Goal: Complete application form

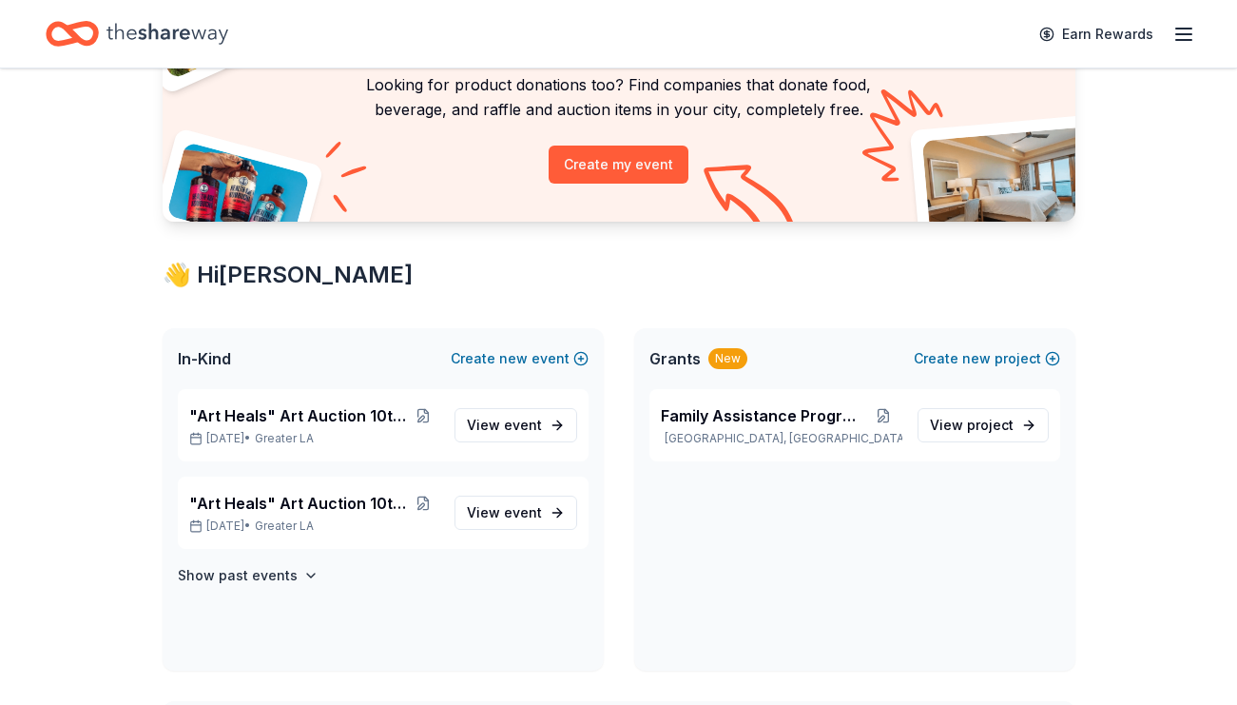
scroll to position [140, 0]
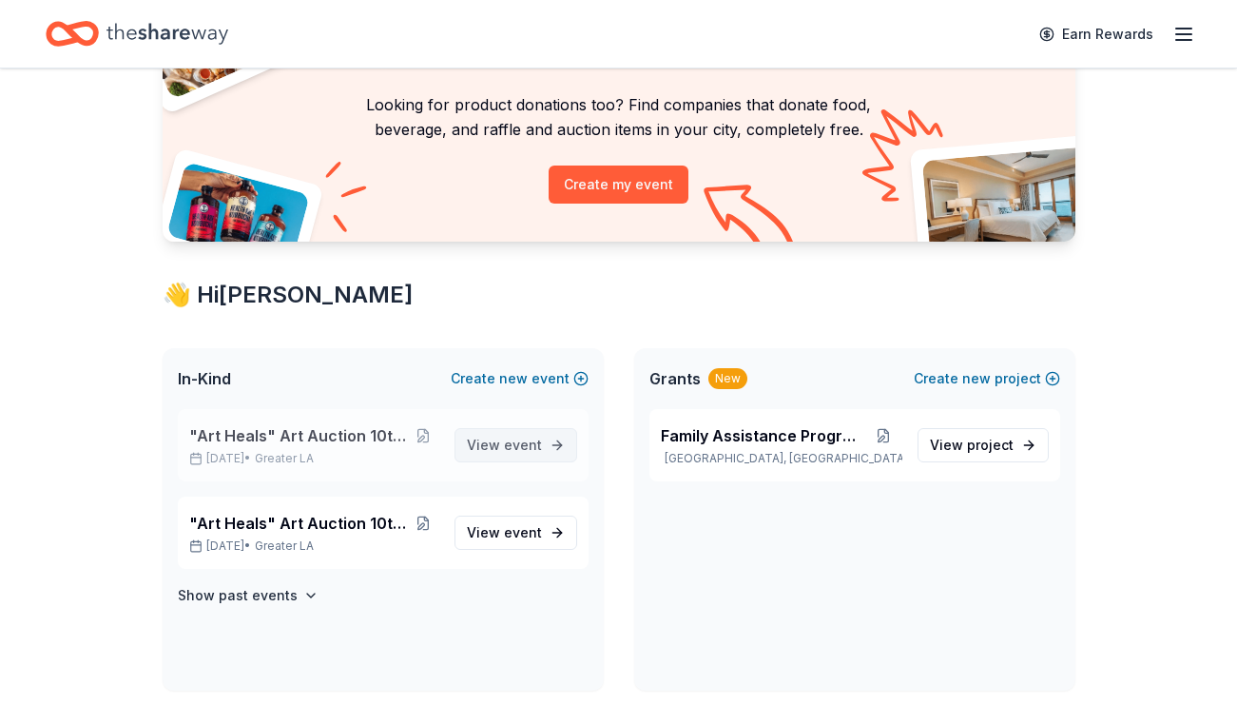
click at [521, 445] on span "event" at bounding box center [523, 444] width 38 height 16
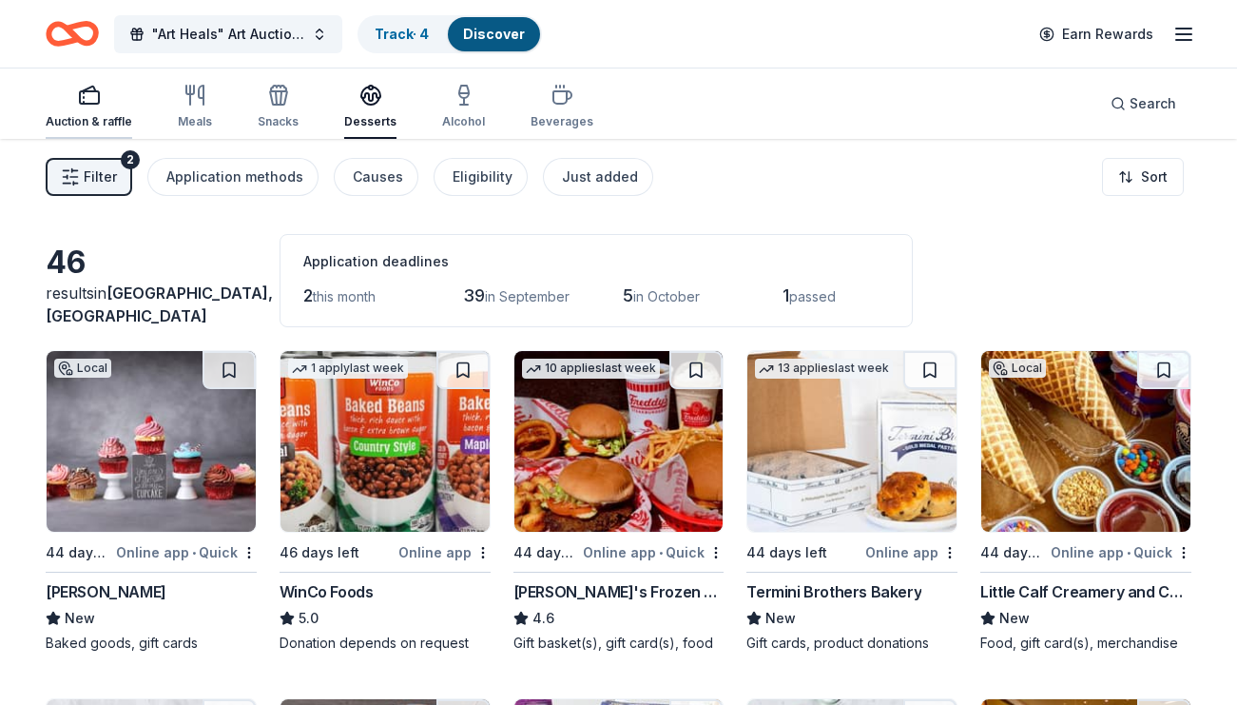
click at [85, 106] on div "Auction & raffle" at bounding box center [89, 107] width 87 height 46
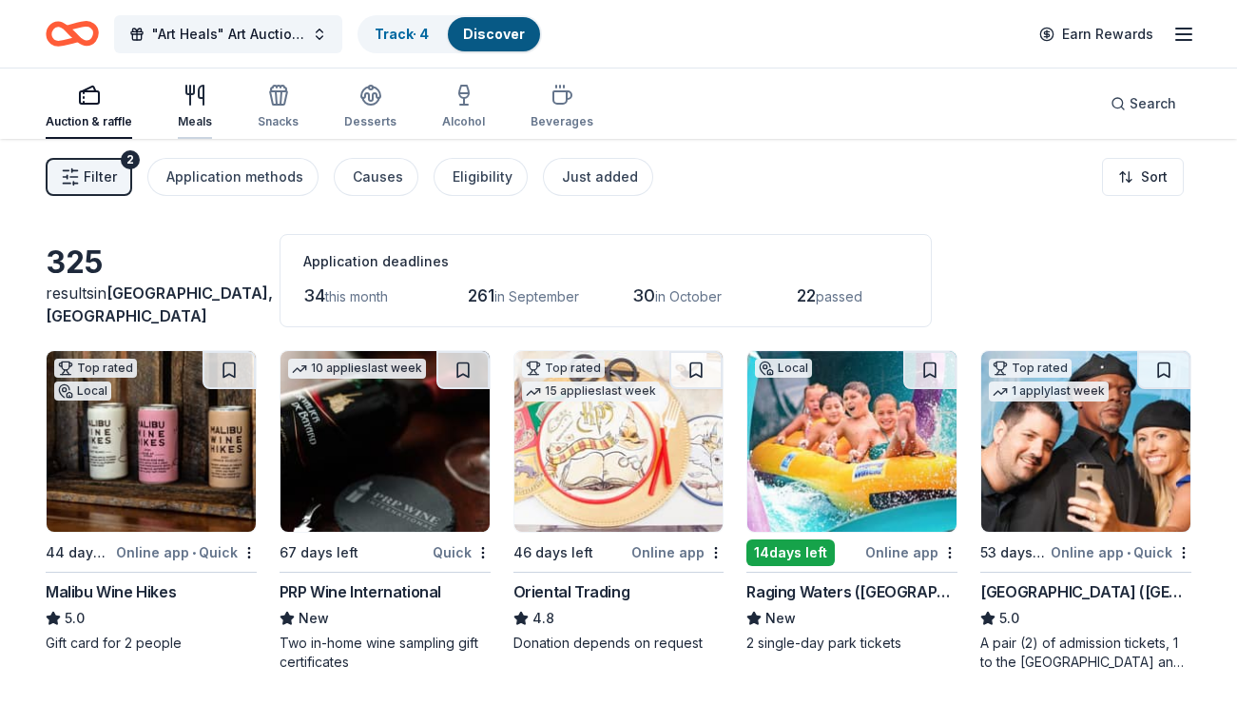
click at [203, 111] on div "Meals" at bounding box center [195, 107] width 34 height 46
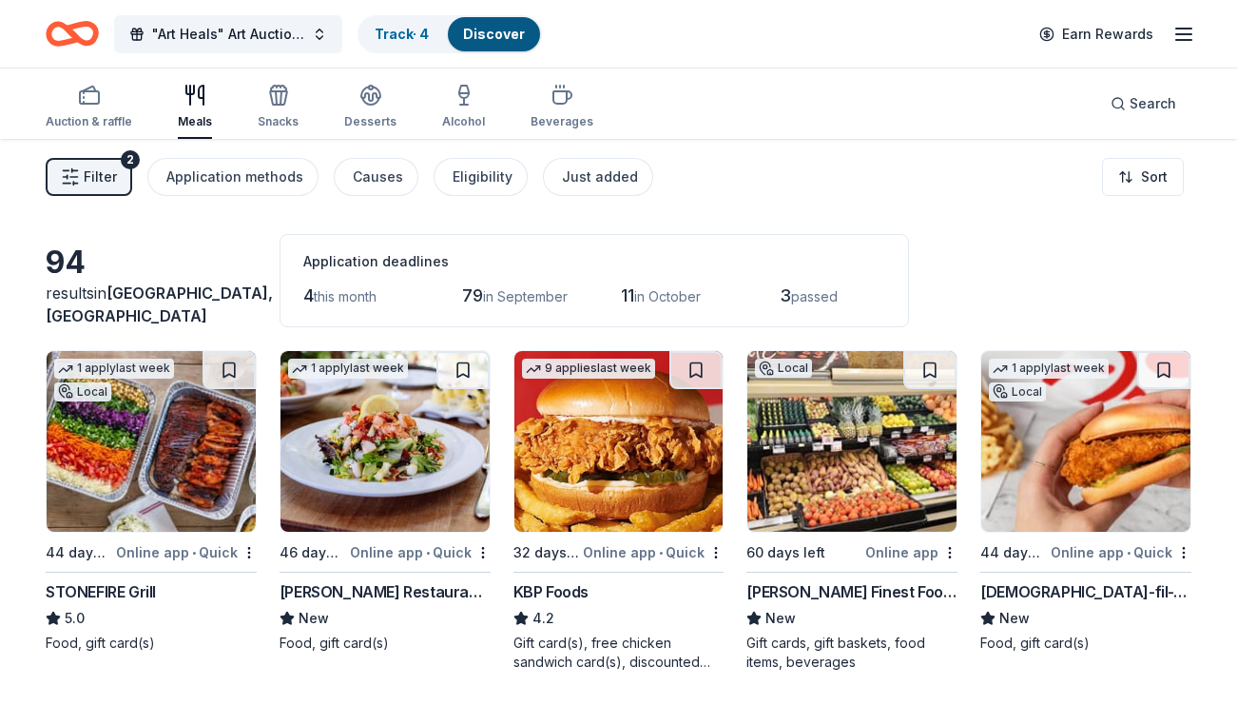
click at [98, 179] on span "Filter" at bounding box center [100, 176] width 33 height 23
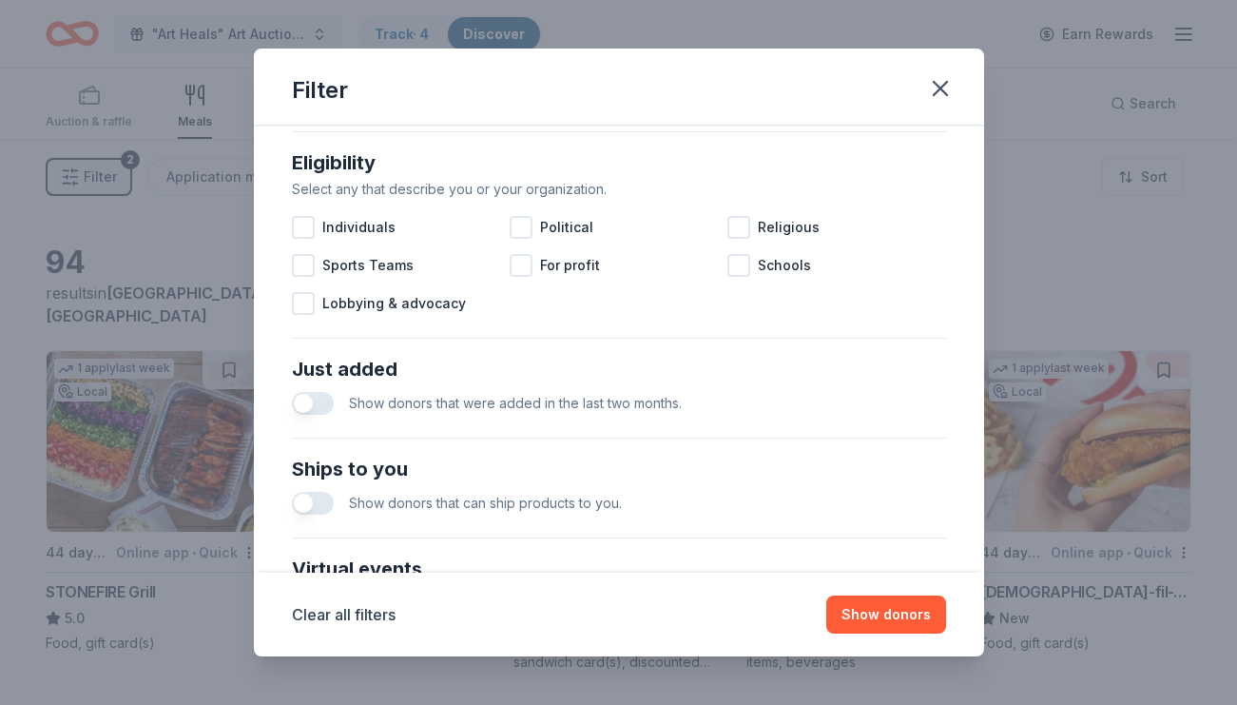
scroll to position [635, 0]
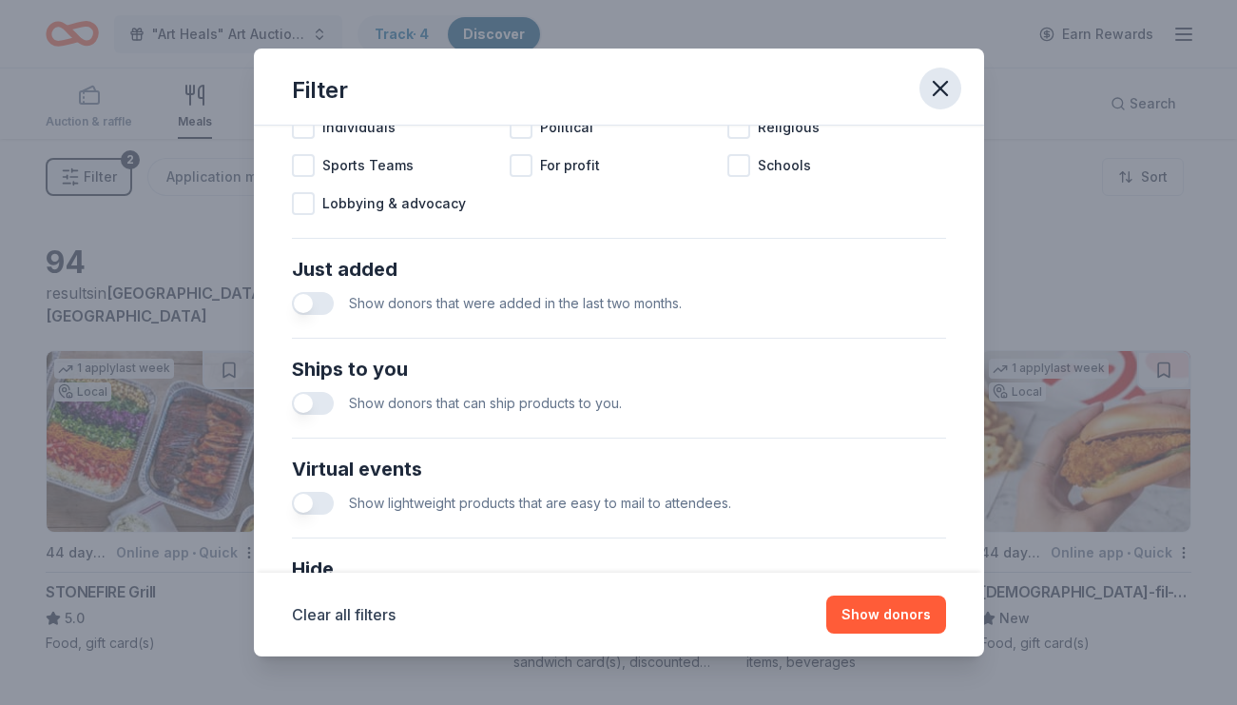
click at [935, 92] on icon "button" at bounding box center [940, 88] width 27 height 27
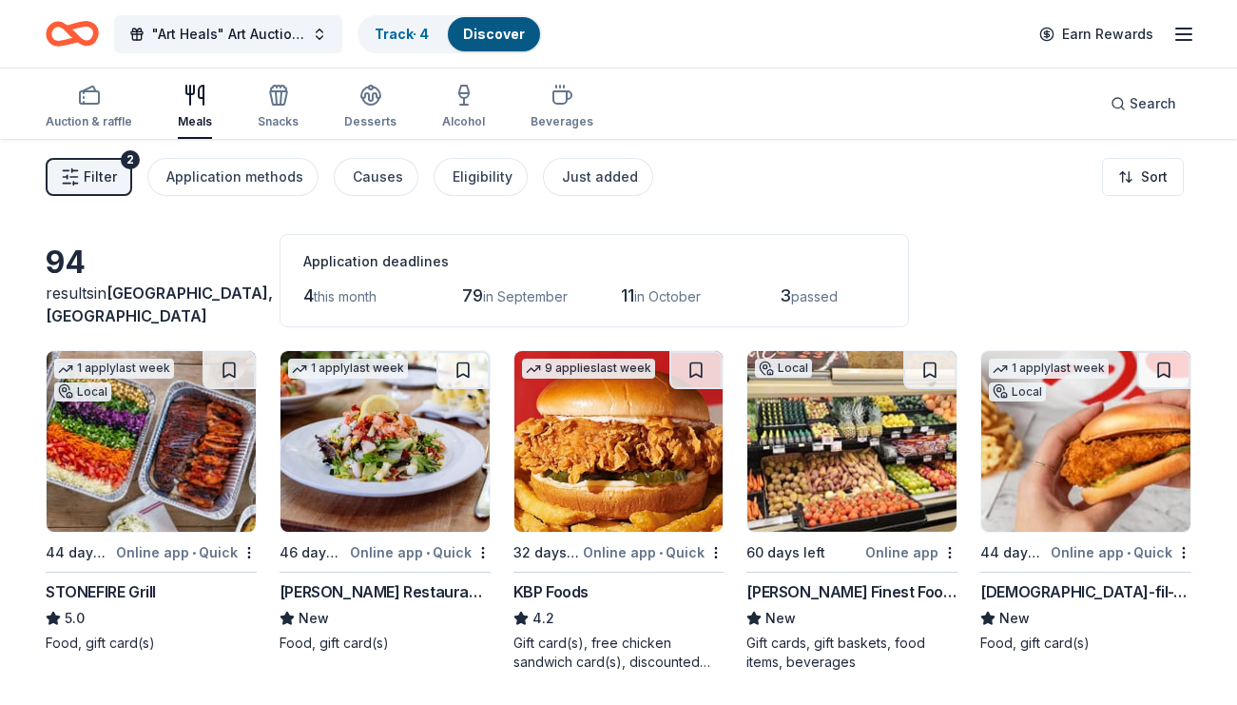
scroll to position [0, 0]
click at [272, 106] on div "Snacks" at bounding box center [278, 107] width 41 height 46
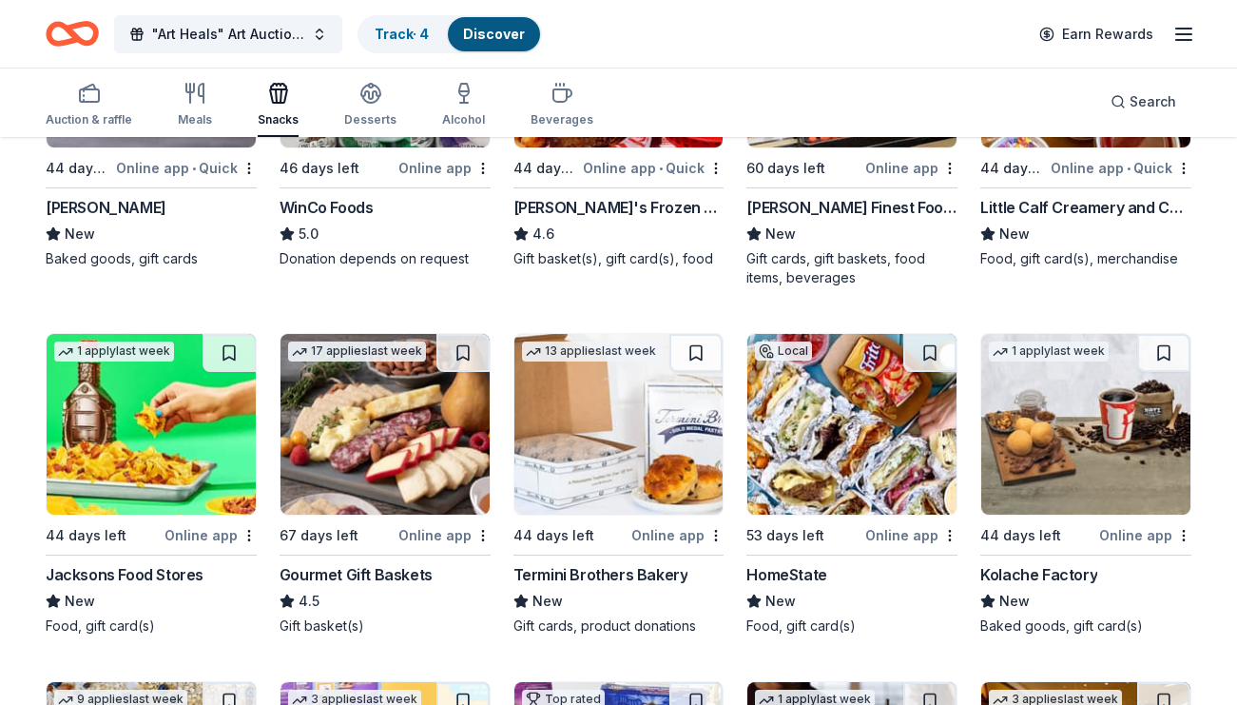
scroll to position [331, 0]
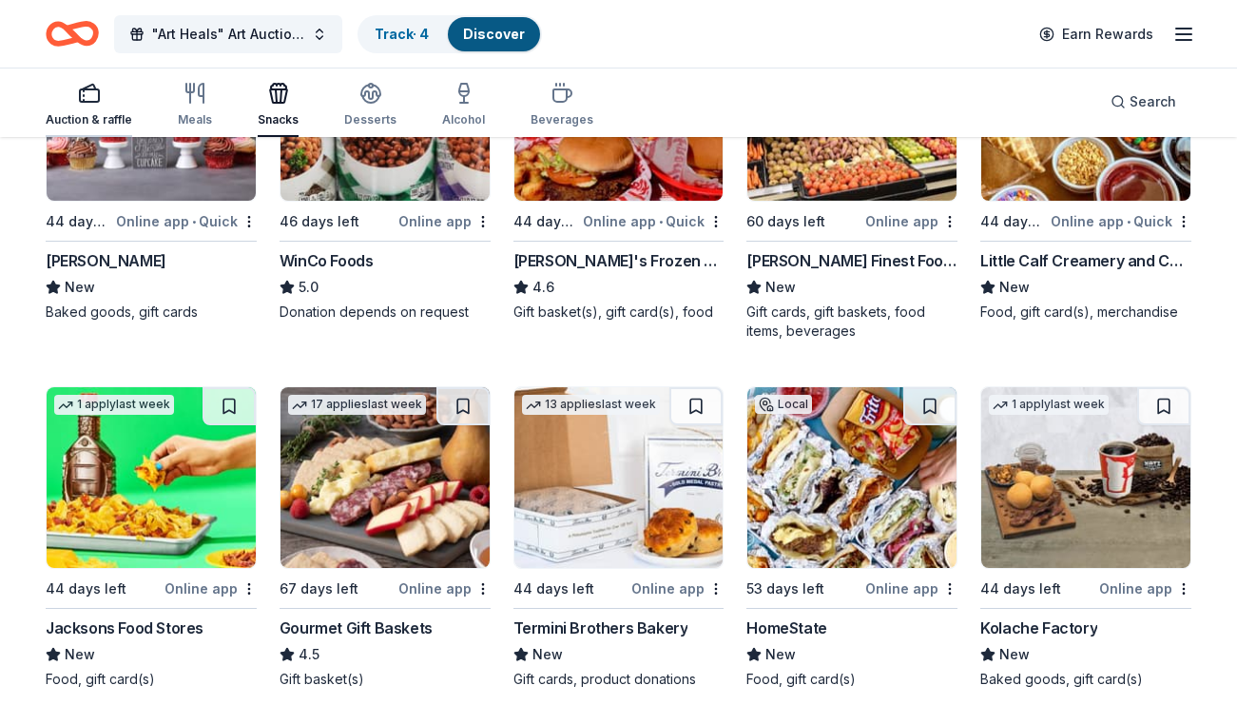
click at [84, 108] on div "Auction & raffle" at bounding box center [89, 105] width 87 height 46
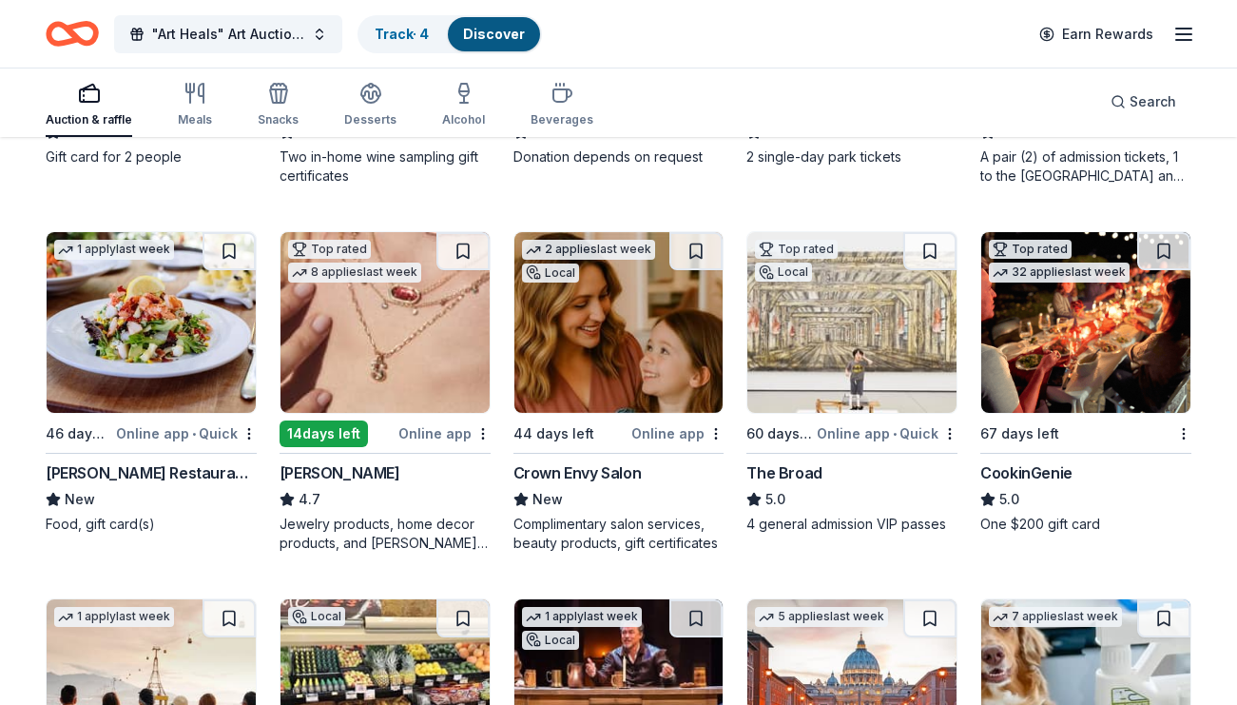
scroll to position [488, 0]
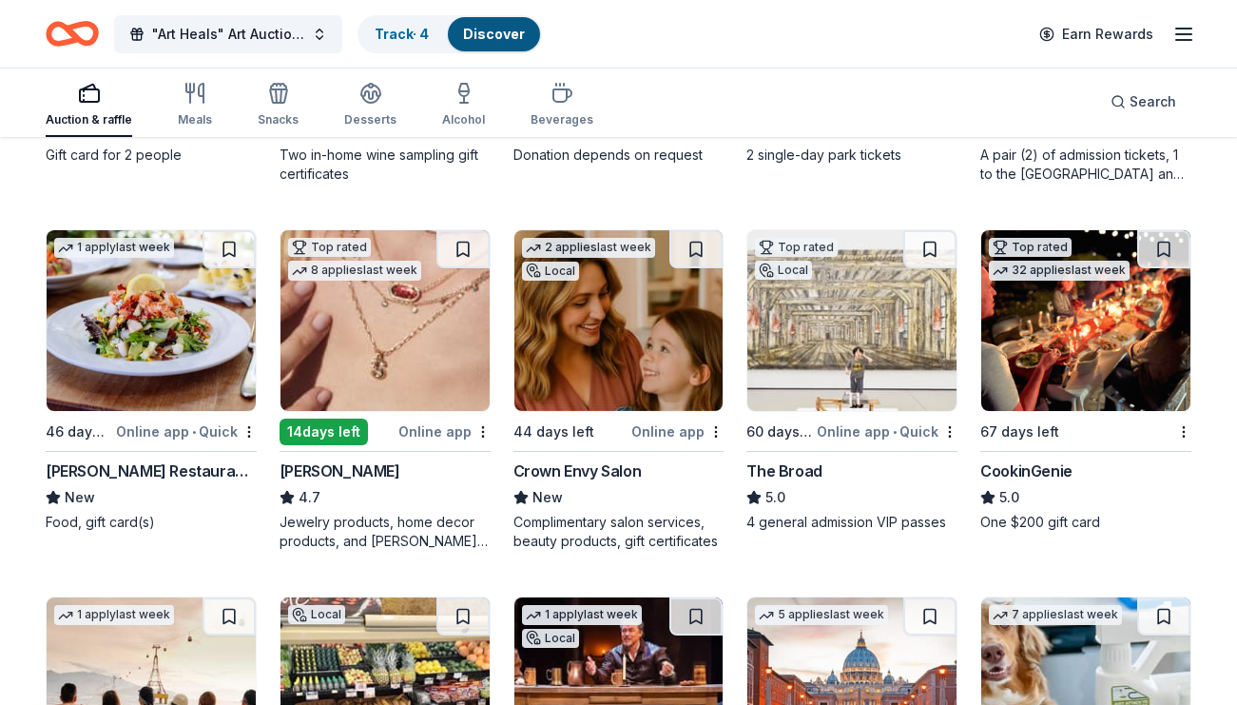
click at [1040, 471] on div "CookinGenie" at bounding box center [1026, 470] width 92 height 23
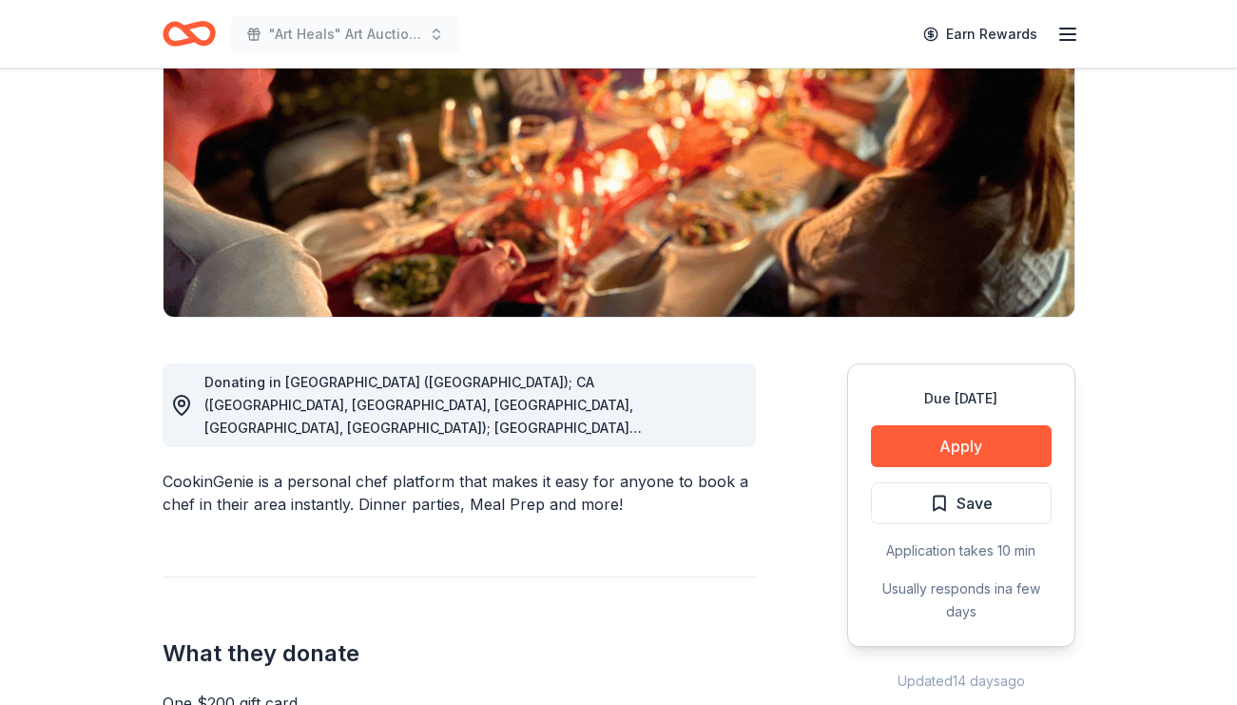
scroll to position [277, 0]
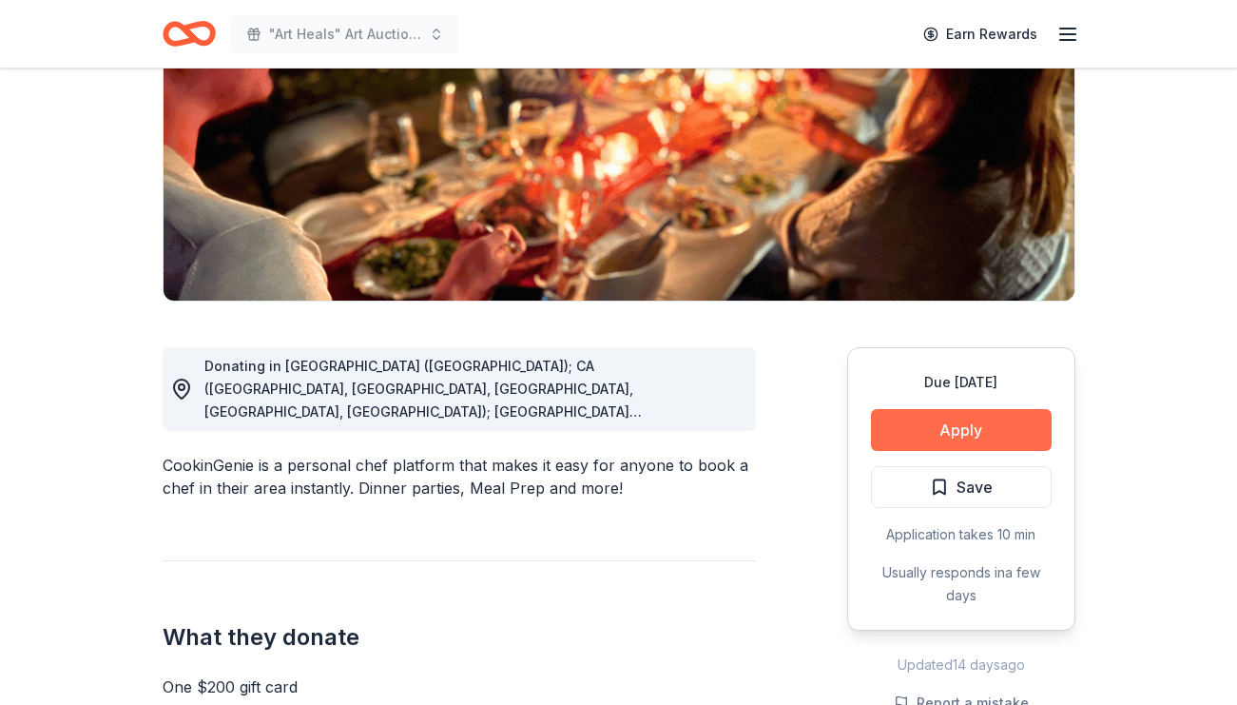
click at [966, 440] on button "Apply" at bounding box center [961, 430] width 181 height 42
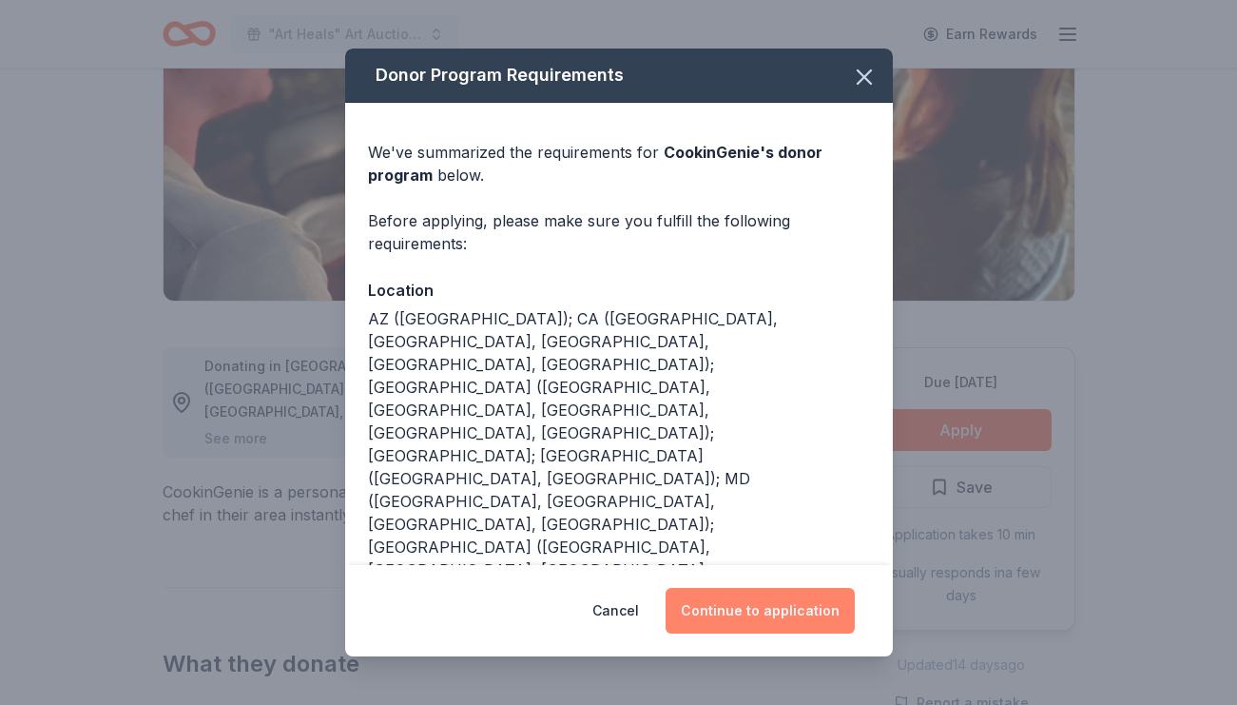
click at [747, 621] on button "Continue to application" at bounding box center [760, 611] width 189 height 46
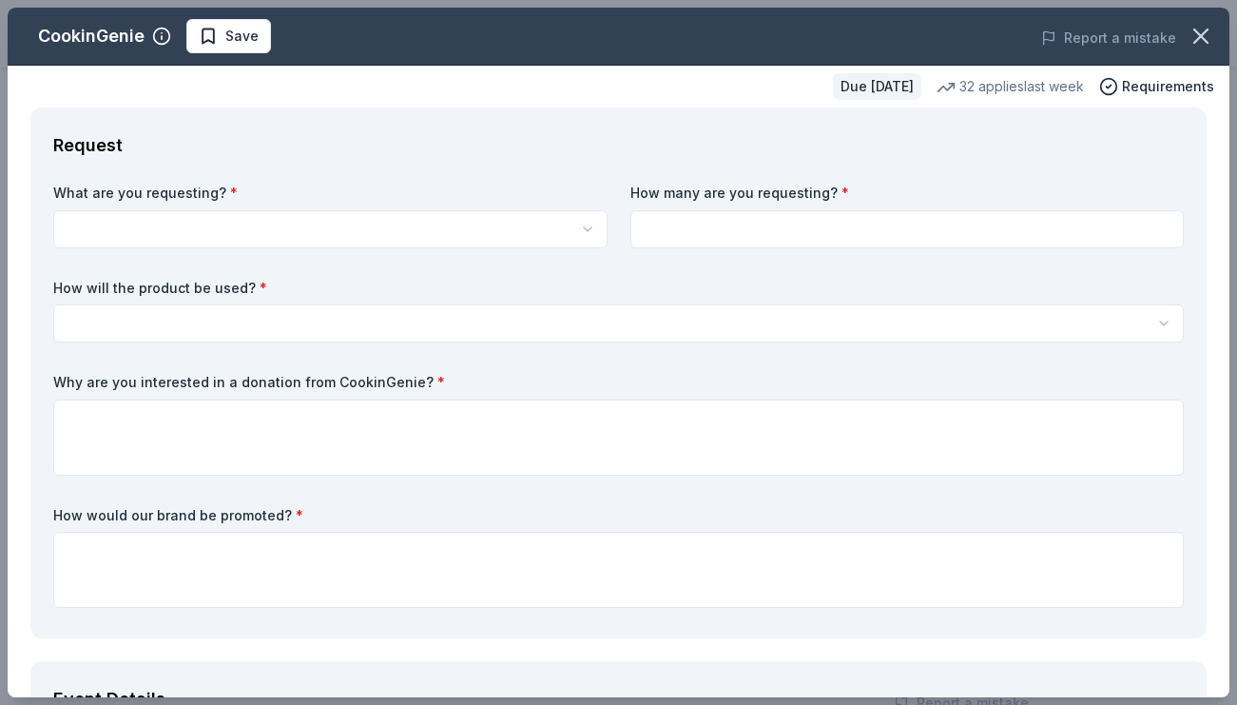
click at [454, 223] on html ""Art Heals" Art Auction 10th Annual Earn Rewards Due [DATE] Share CookinGenie 5…" at bounding box center [618, 75] width 1237 height 705
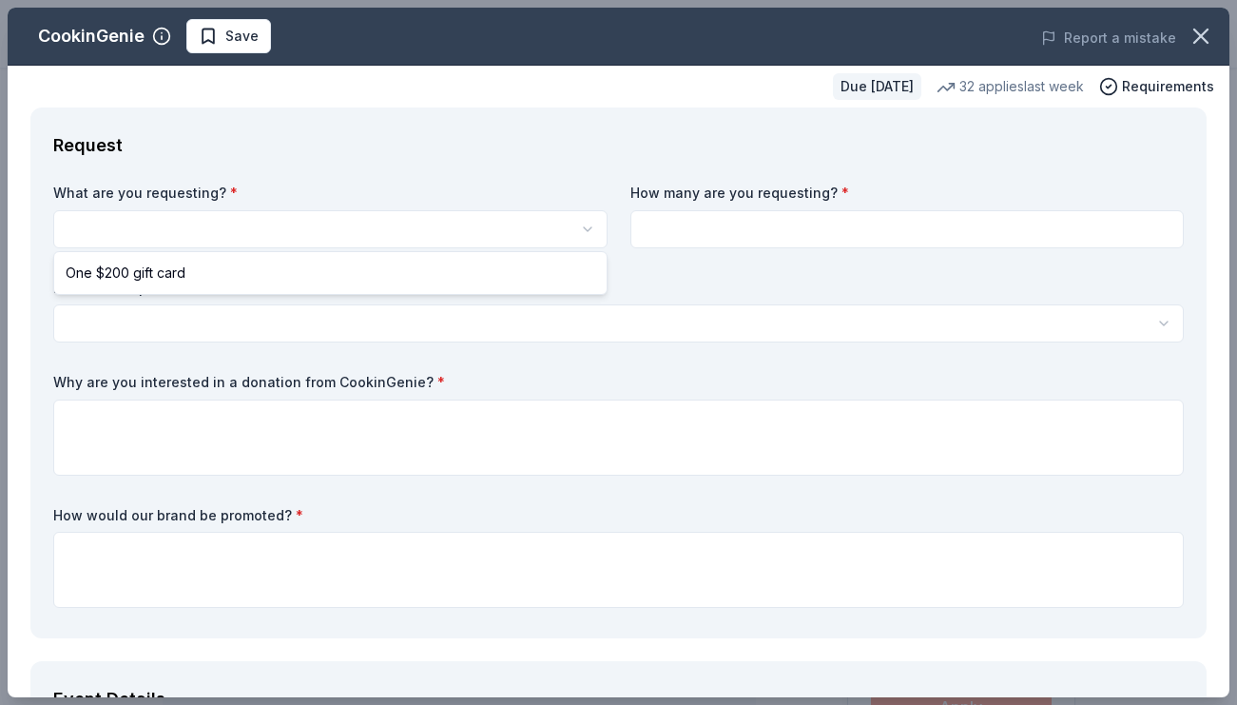
select select "One $200 gift card"
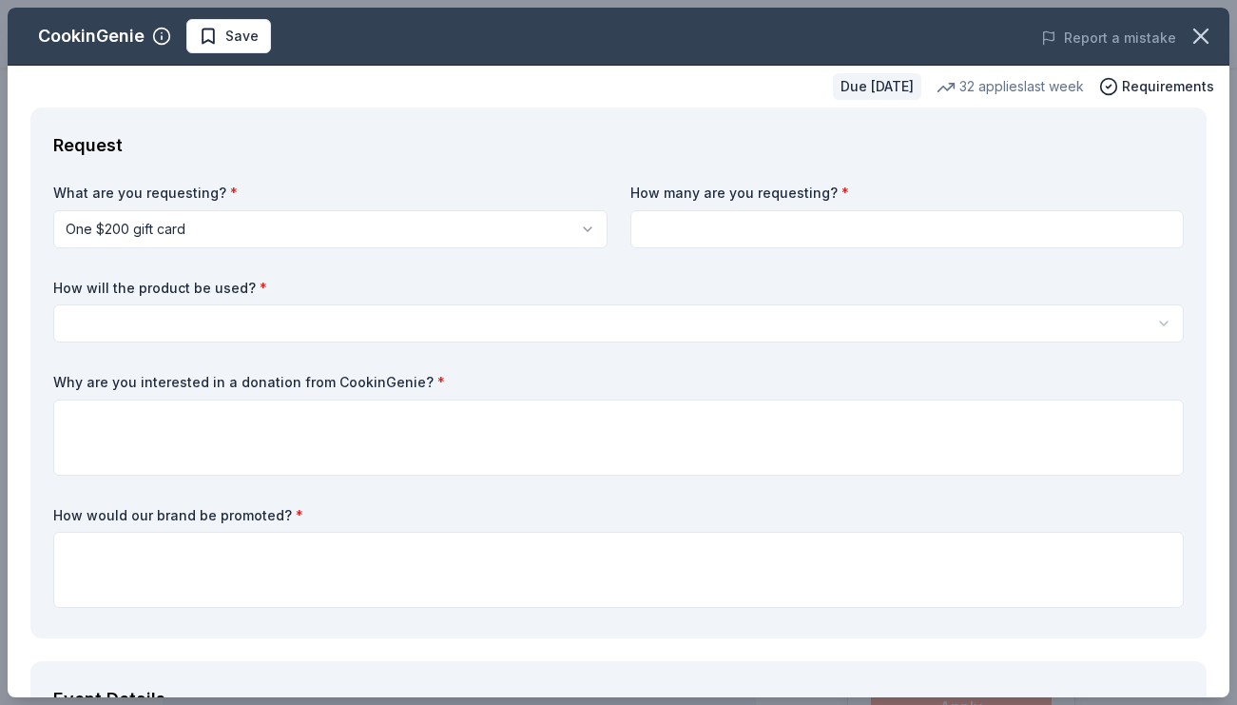
click at [703, 223] on input at bounding box center [907, 229] width 554 height 38
type input "1"
click at [523, 337] on body ""Art Heals" Art Auction 10th Annual Save Apply Due [DATE] Share CookinGenie 5.0…" at bounding box center [618, 352] width 1237 height 705
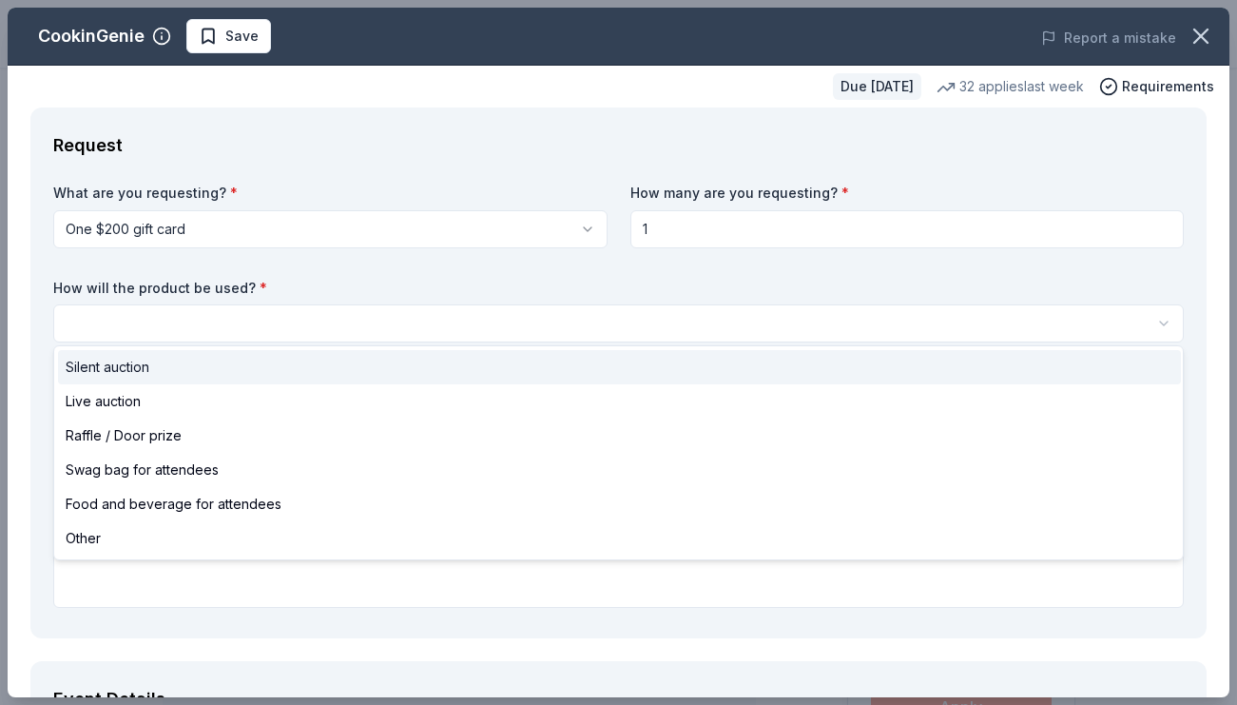
select select "silentAuction"
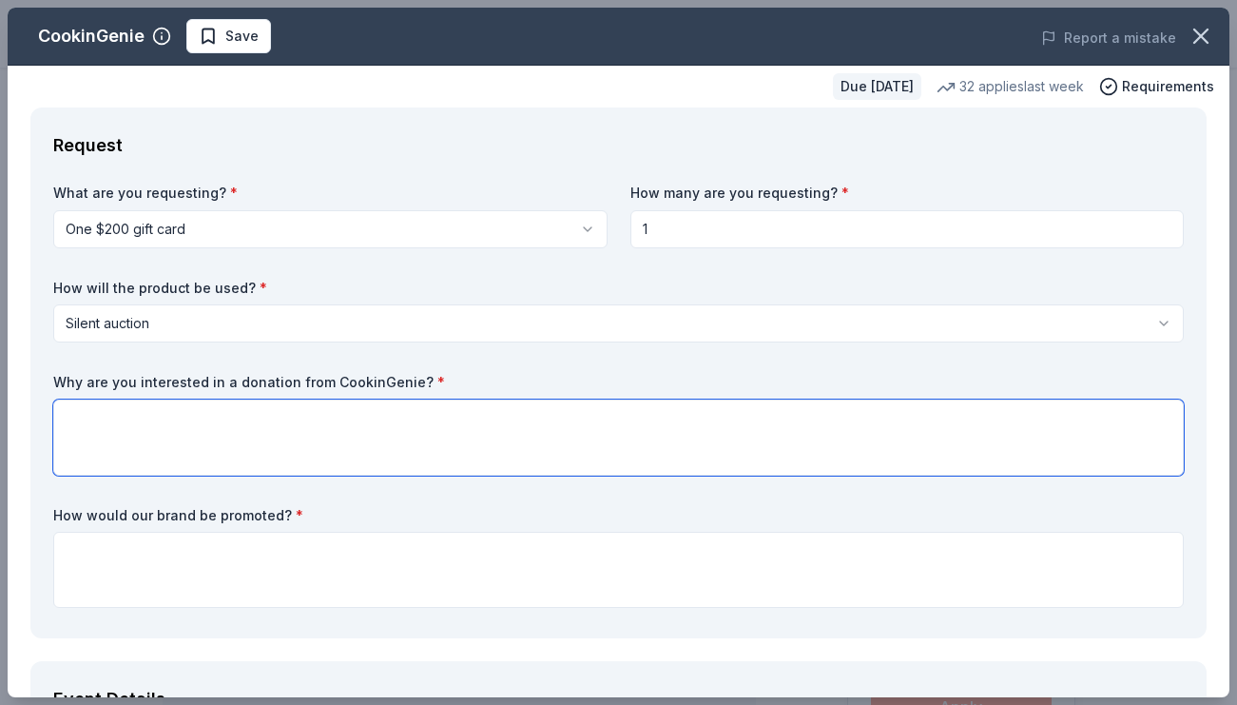
click at [510, 417] on textarea at bounding box center [618, 437] width 1131 height 76
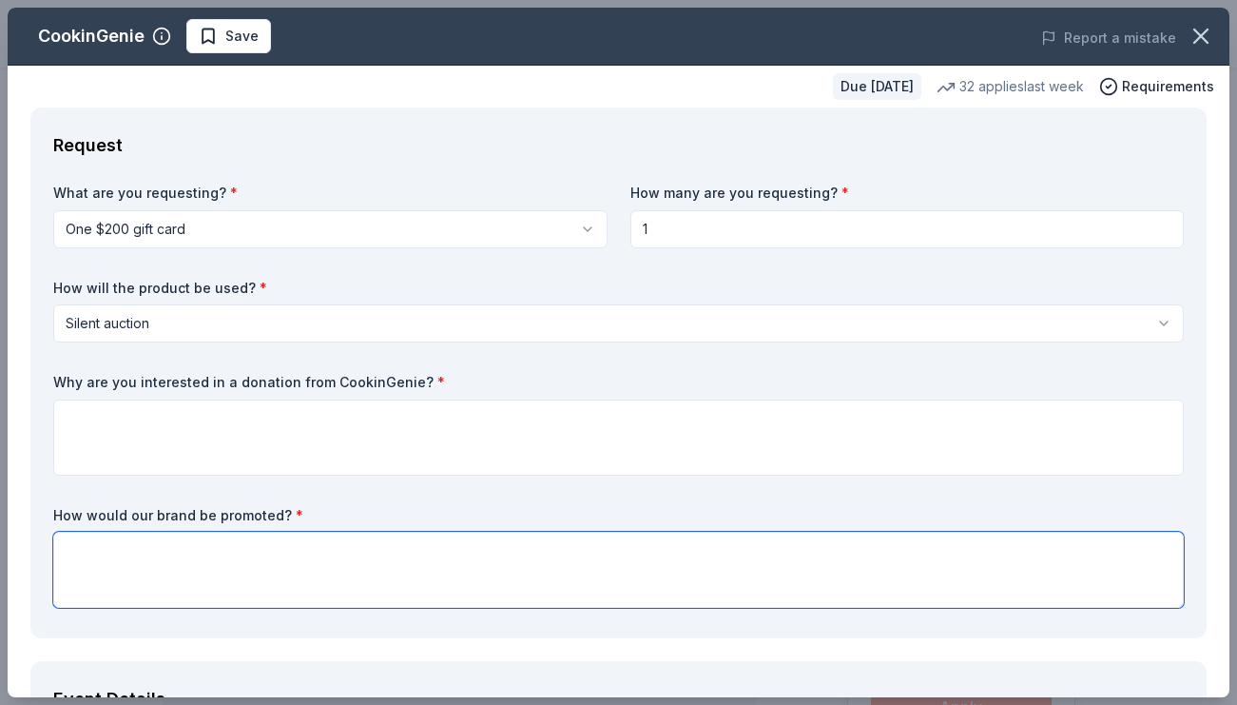
click at [434, 532] on textarea at bounding box center [618, 570] width 1131 height 76
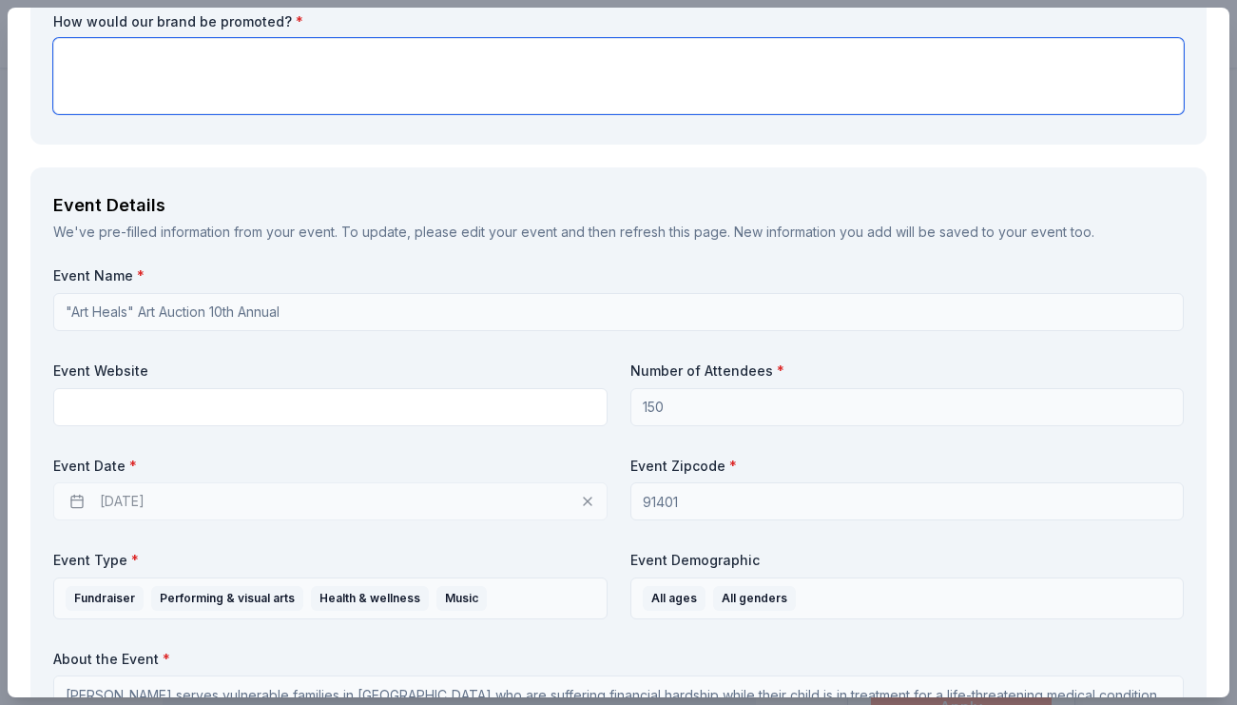
scroll to position [495, 0]
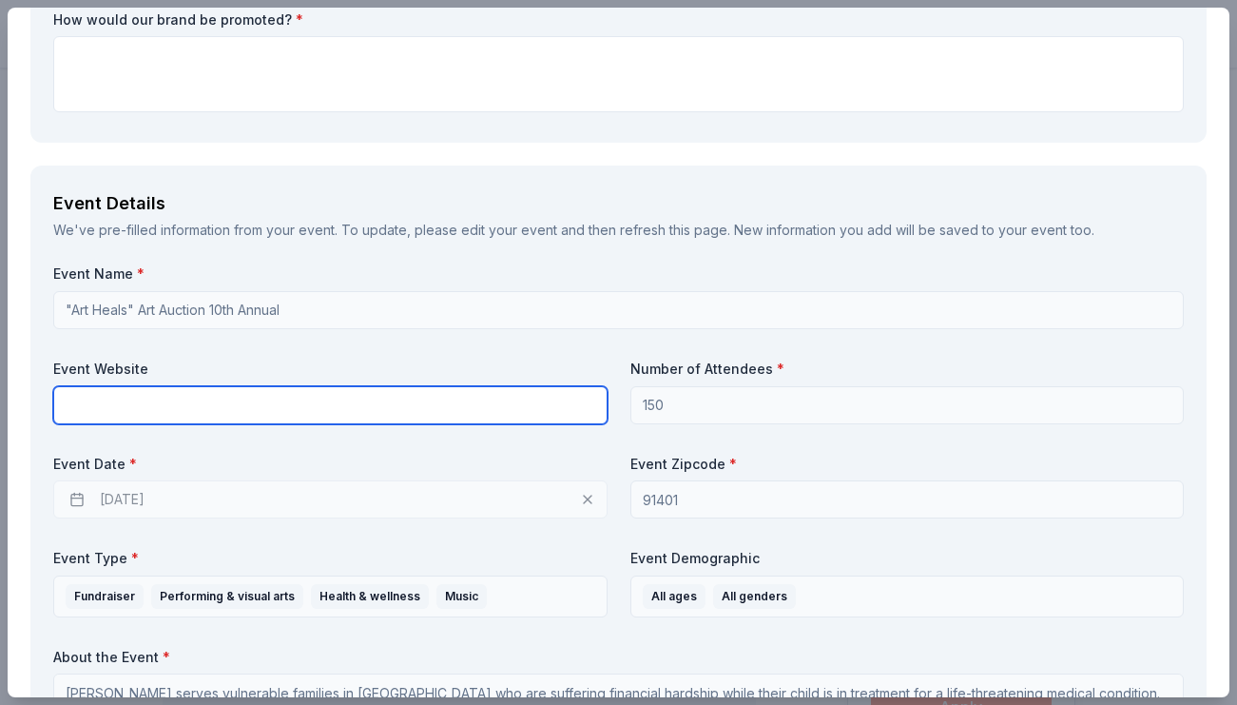
click at [376, 403] on input "text" at bounding box center [330, 405] width 554 height 38
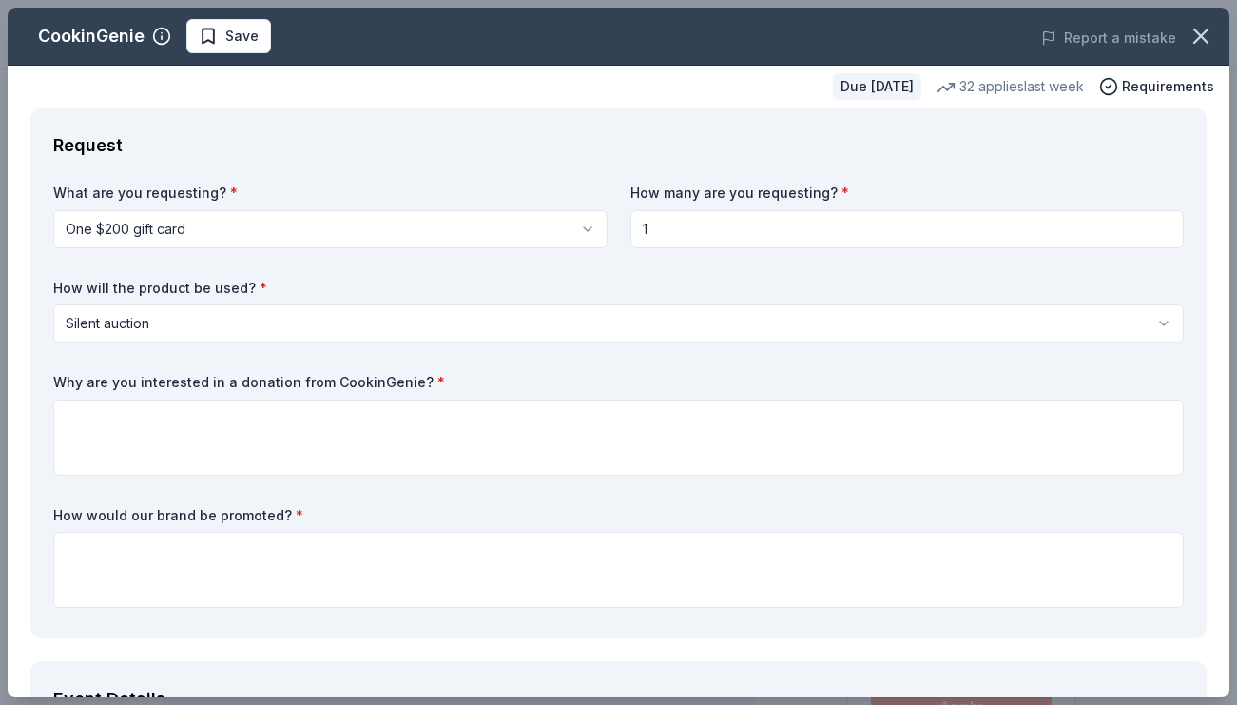
scroll to position [0, 0]
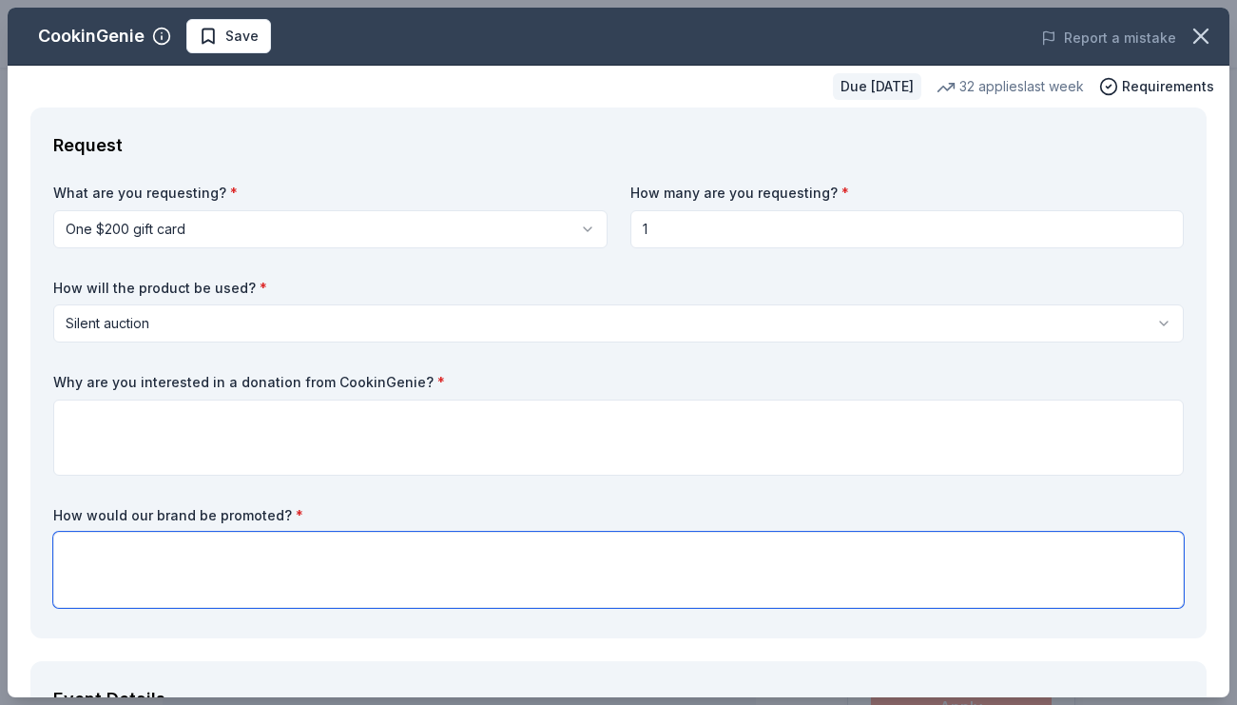
click at [359, 571] on textarea at bounding box center [618, 570] width 1131 height 76
type textarea "yes on social media and at the event"
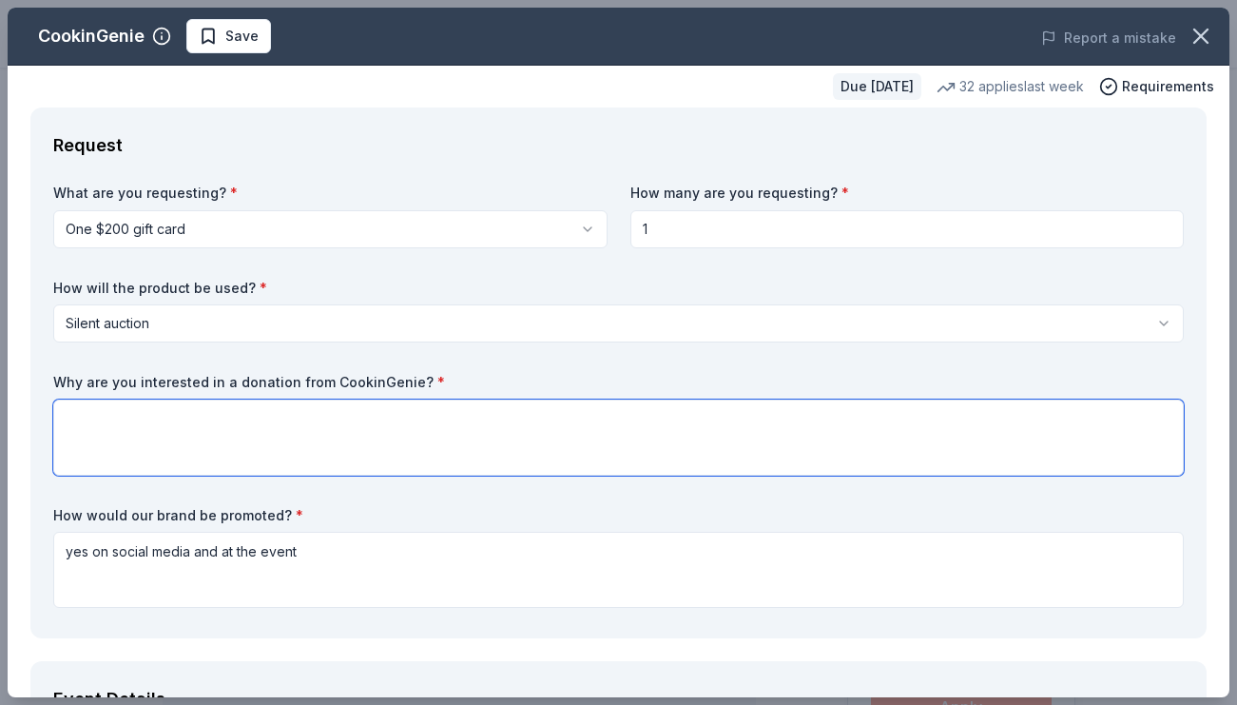
click at [327, 453] on textarea at bounding box center [618, 437] width 1131 height 76
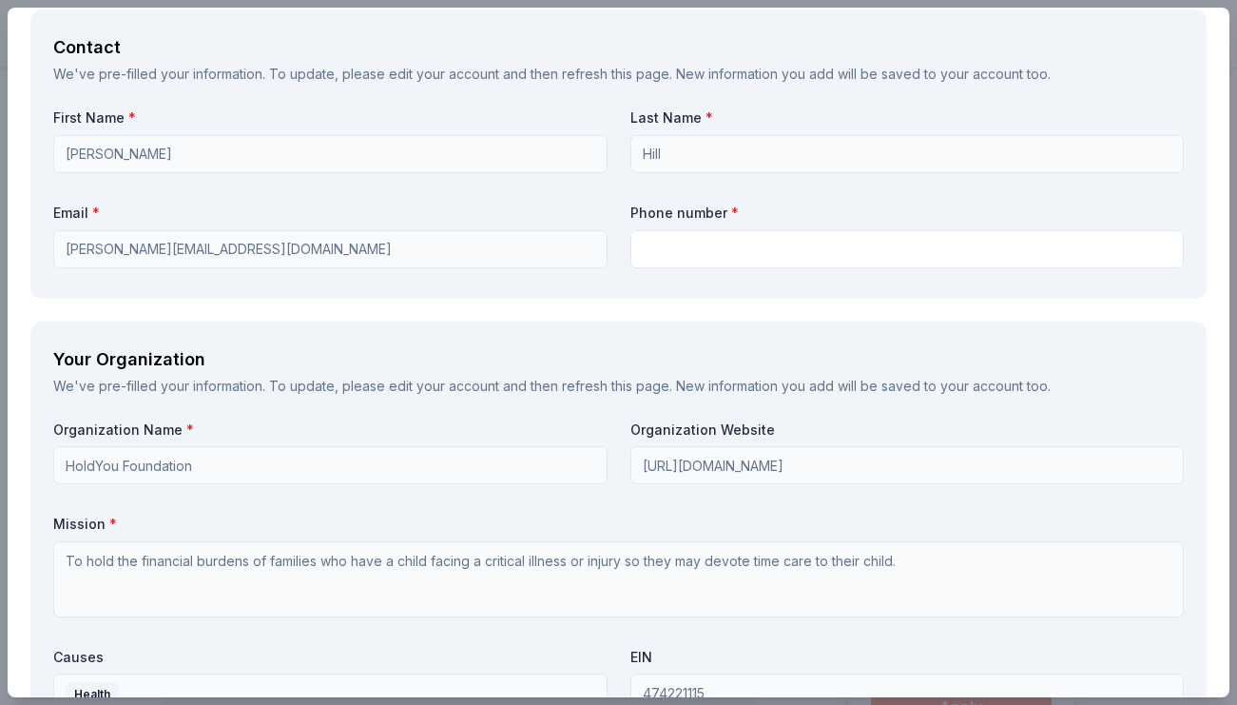
scroll to position [1253, 0]
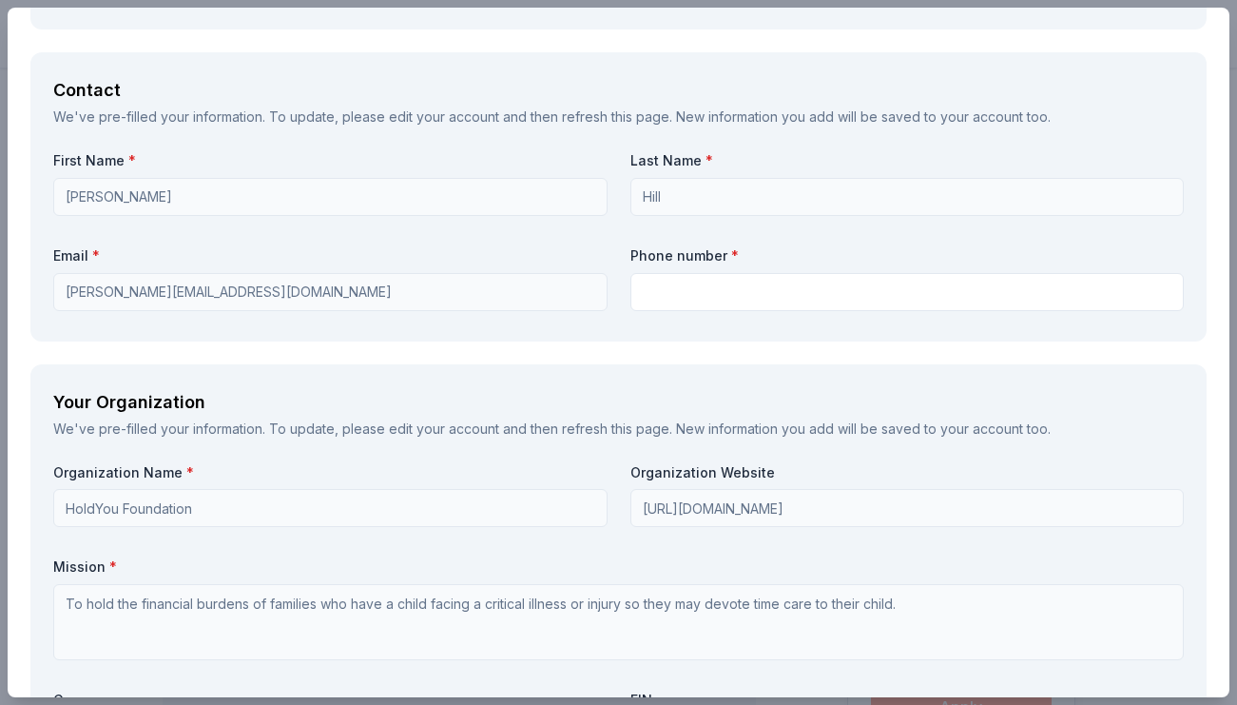
type textarea "we service families in need and your service sounds like such a lovely offering…"
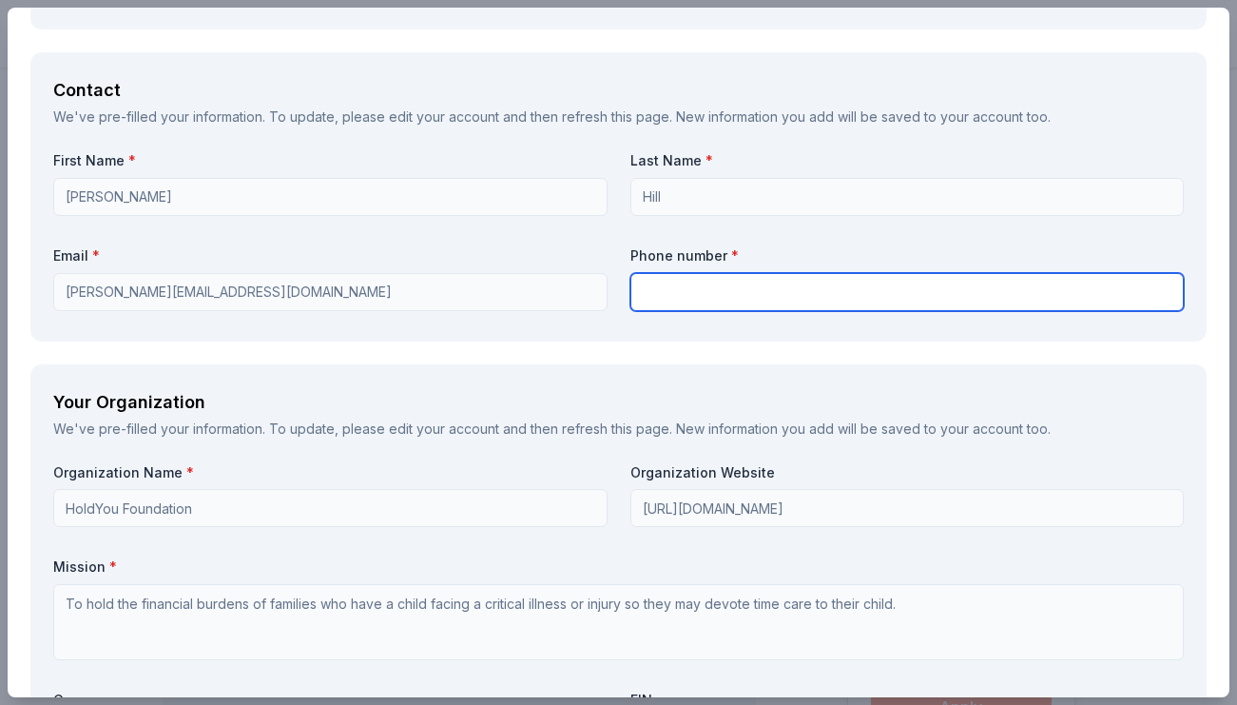
click at [676, 295] on input "text" at bounding box center [907, 292] width 554 height 38
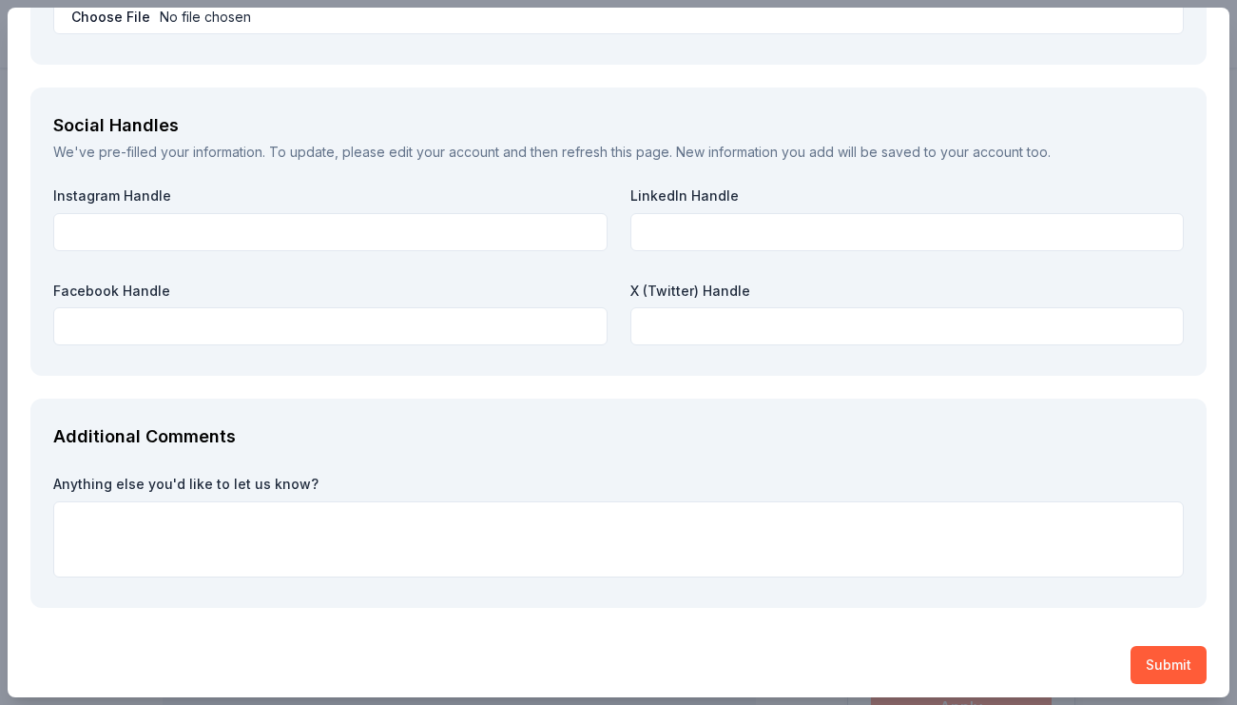
scroll to position [2117, 0]
type input "[PHONE_NUMBER]"
click at [1169, 652] on button "Submit" at bounding box center [1169, 666] width 76 height 38
